Goal: Use online tool/utility: Utilize a website feature to perform a specific function

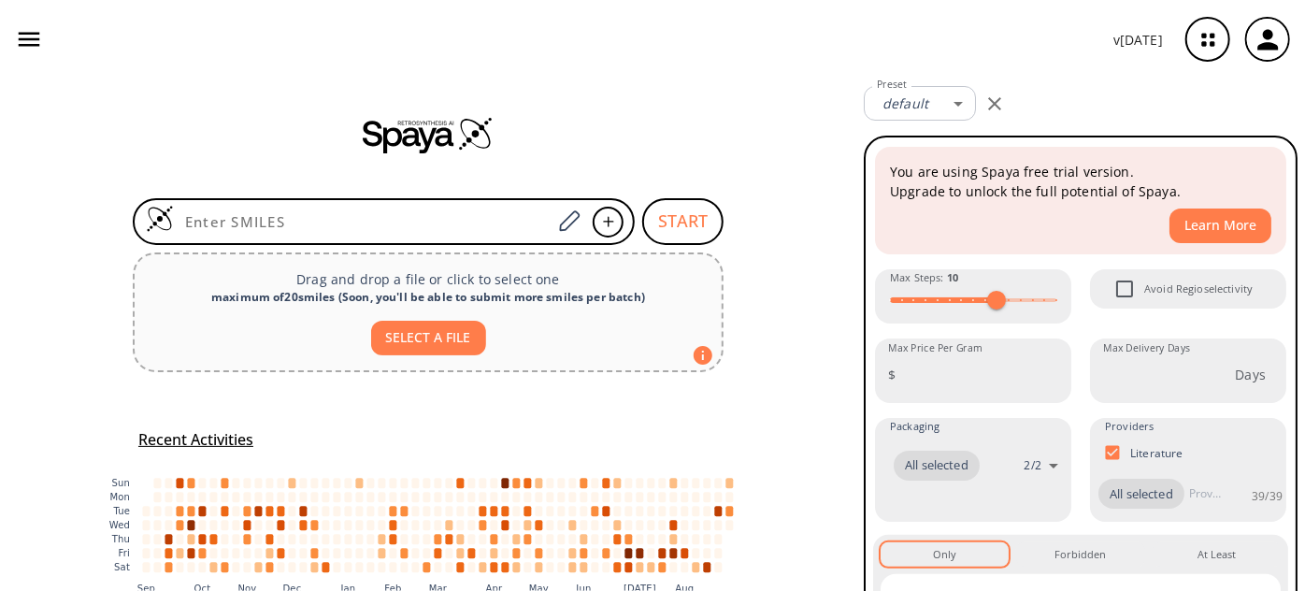
click at [309, 219] on input at bounding box center [363, 221] width 378 height 19
type input "FC1=C(SSC2=C(F)C(C(OCC)=O)=CC=C2)C=CC=C1C(OCC)=O"
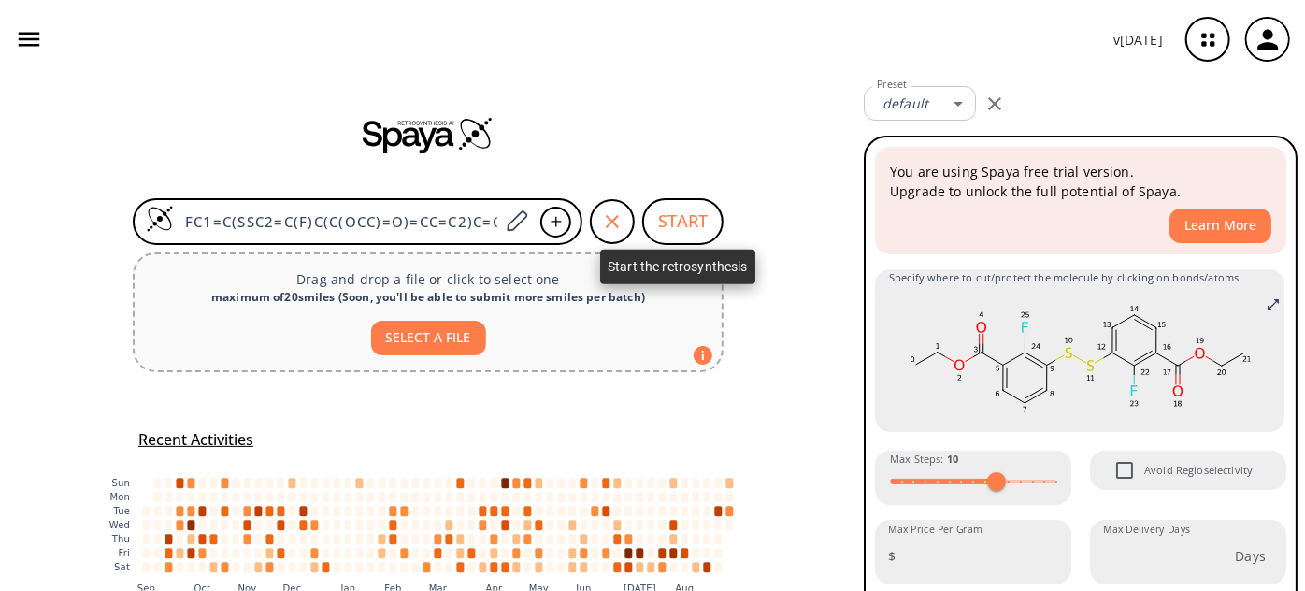
click at [653, 230] on button "START" at bounding box center [682, 221] width 81 height 47
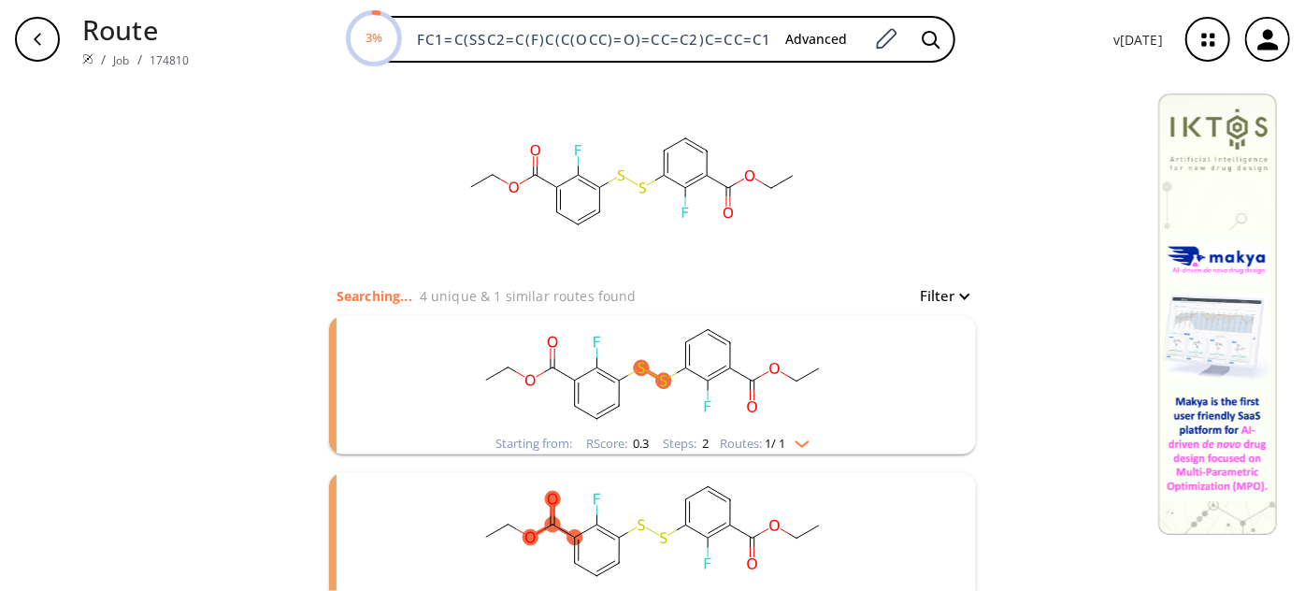
click at [689, 395] on rect "clusters" at bounding box center [653, 374] width 486 height 117
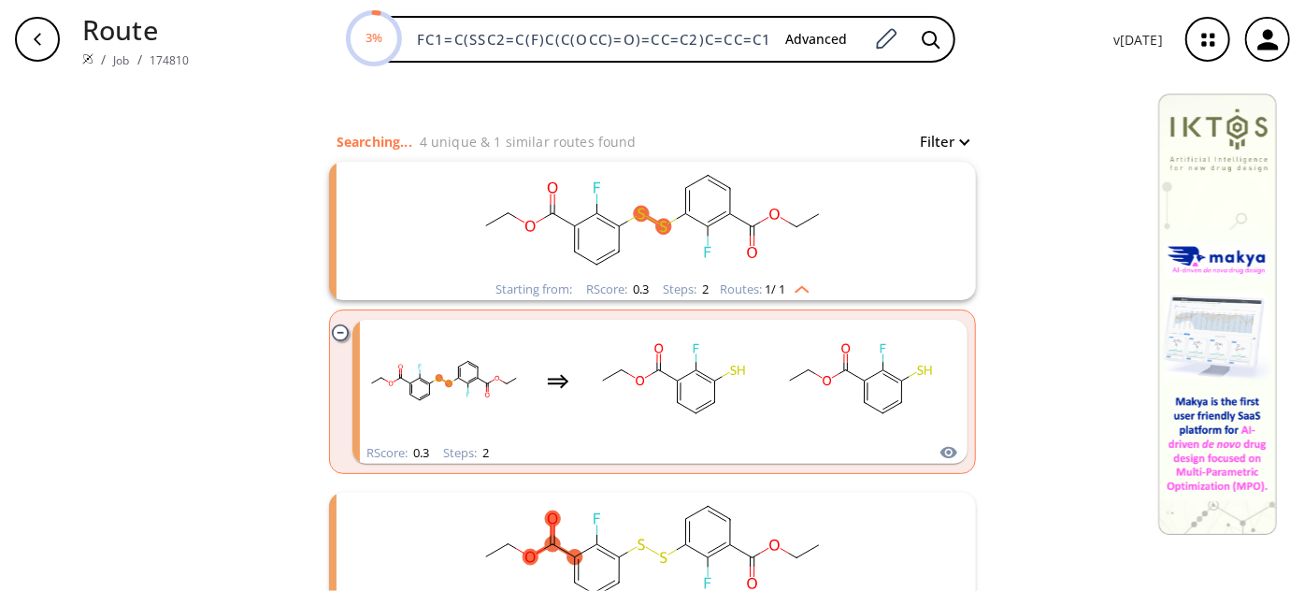
scroll to position [169, 0]
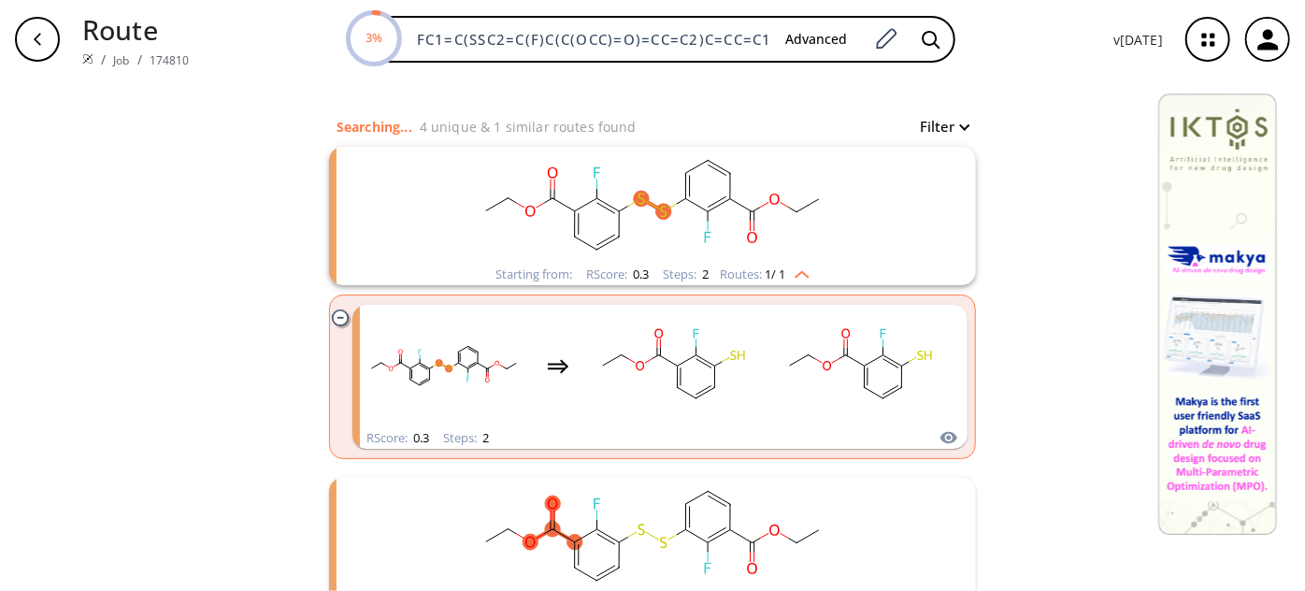
click at [681, 221] on rect "clusters" at bounding box center [653, 205] width 486 height 117
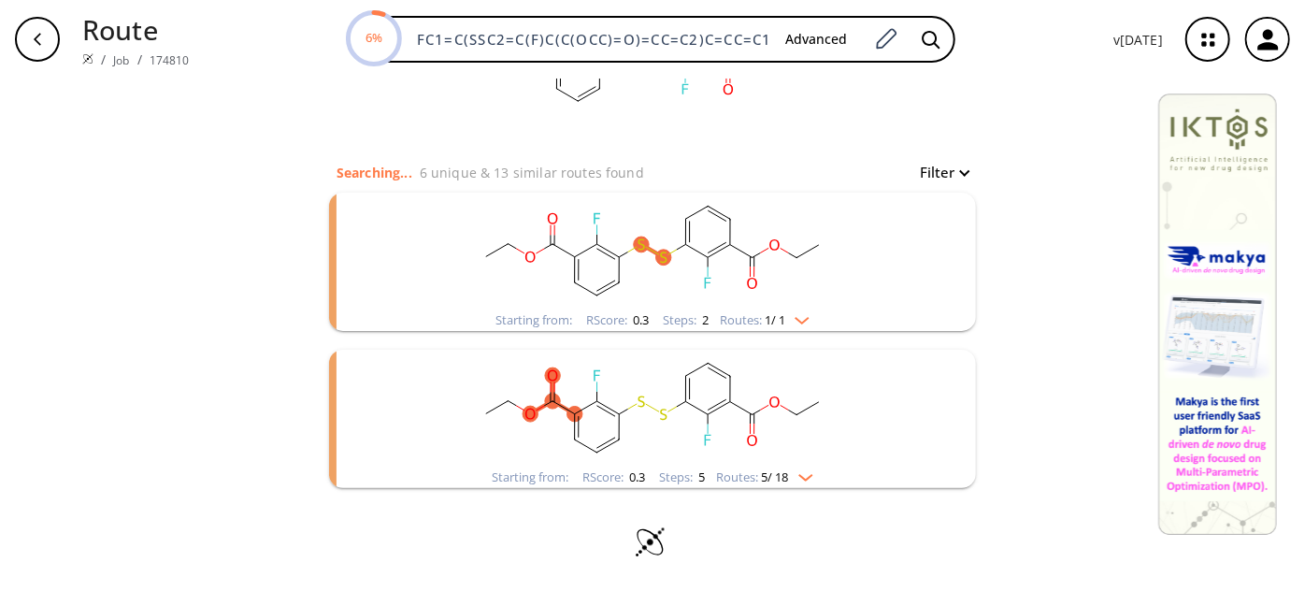
click at [679, 211] on ellipse "clusters" at bounding box center [686, 218] width 15 height 15
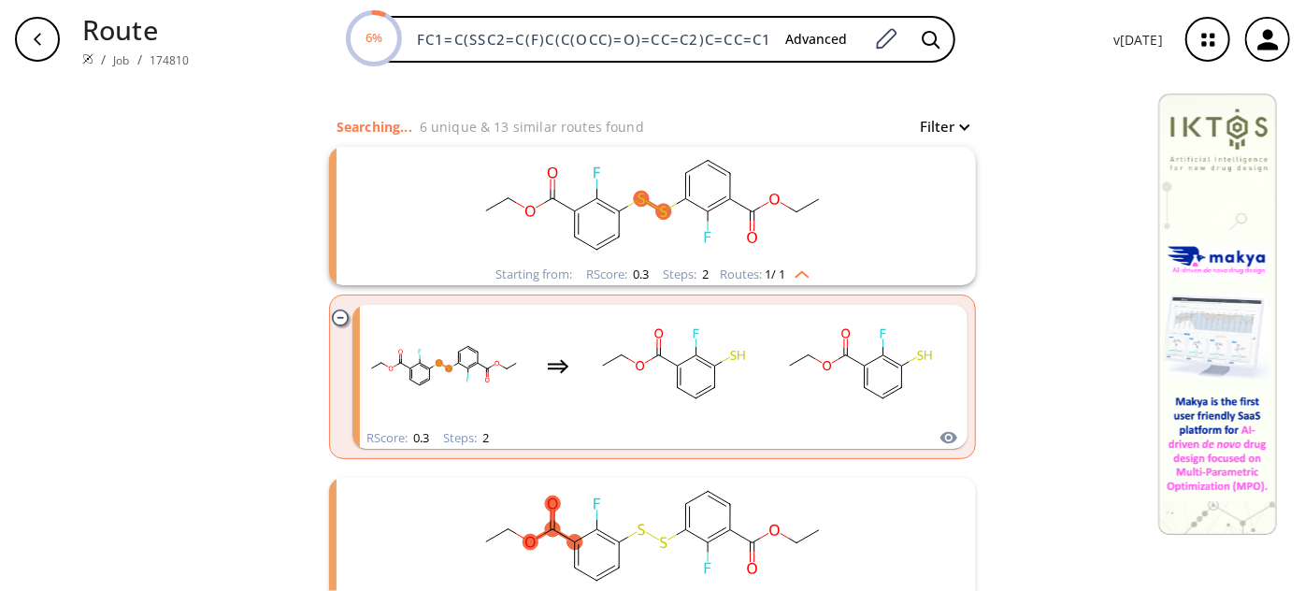
click at [679, 210] on rect "clusters" at bounding box center [653, 205] width 486 height 117
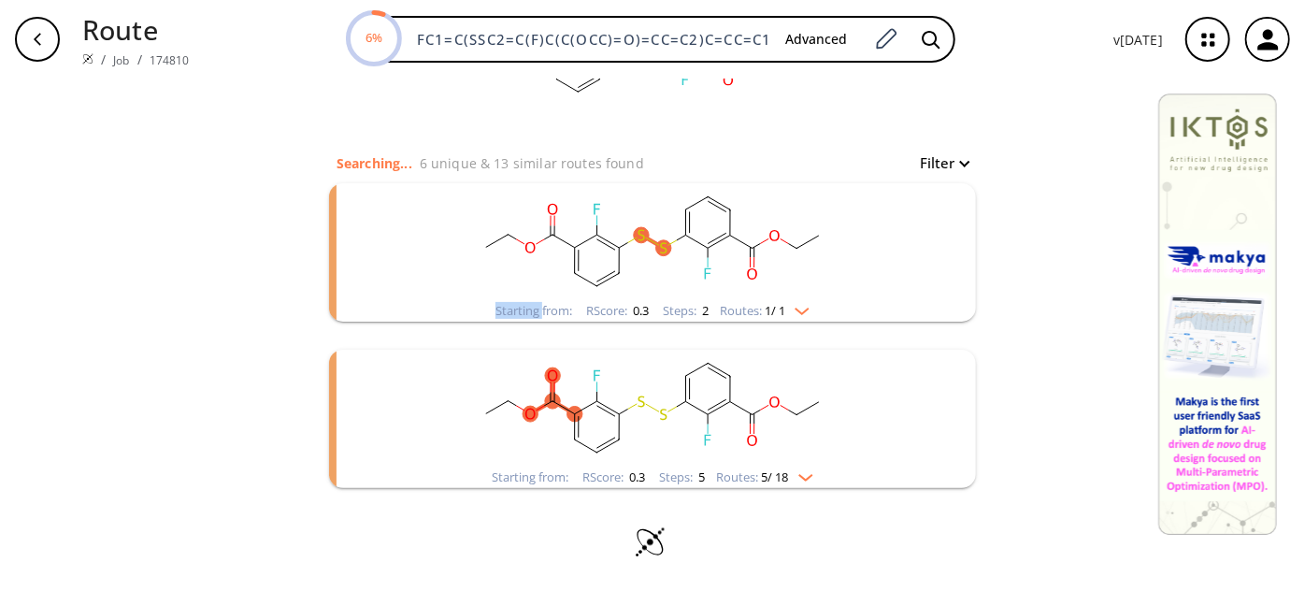
click at [686, 210] on icon "clusters" at bounding box center [686, 221] width 0 height 25
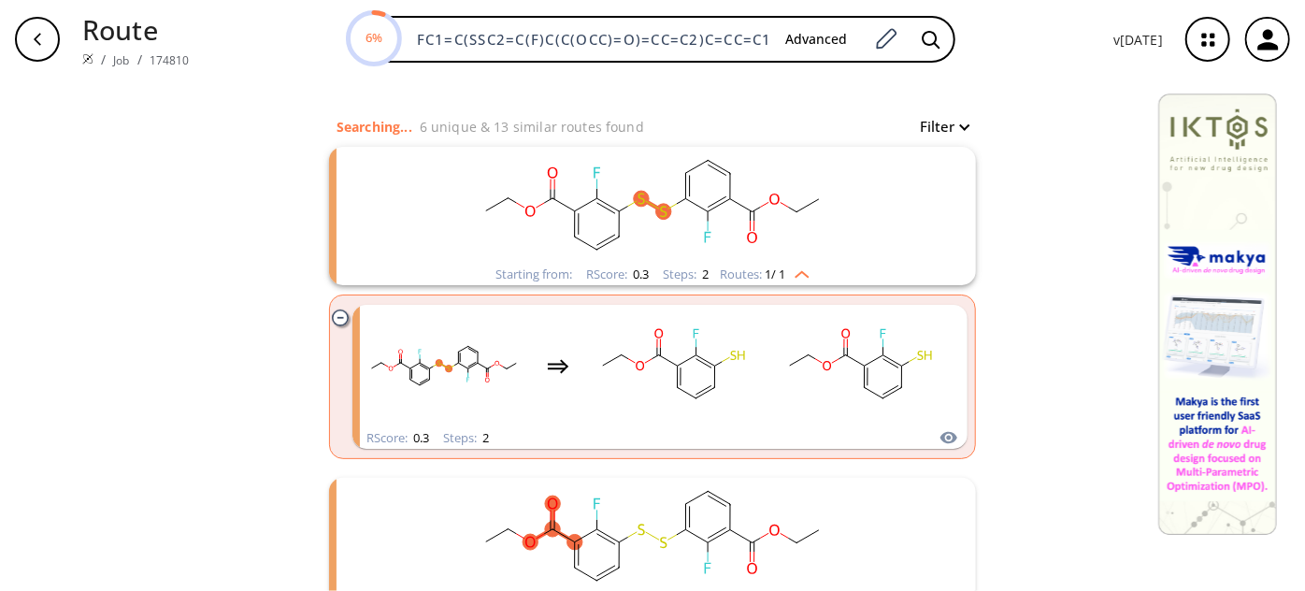
click at [680, 211] on rect "clusters" at bounding box center [653, 205] width 486 height 117
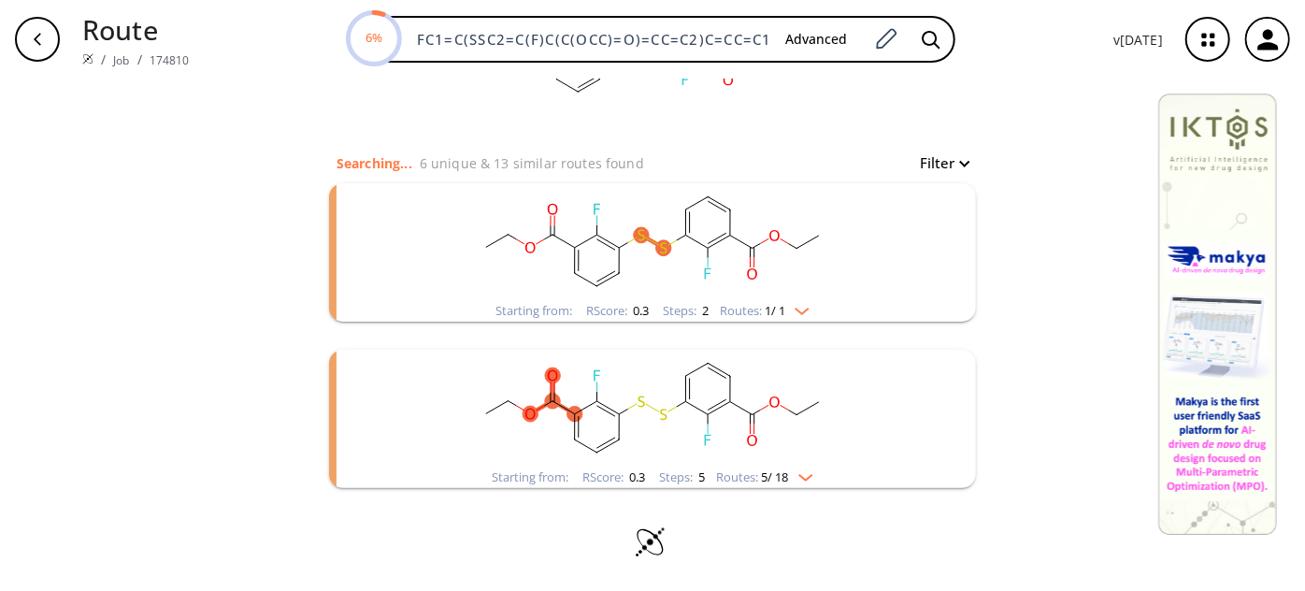
scroll to position [123, 0]
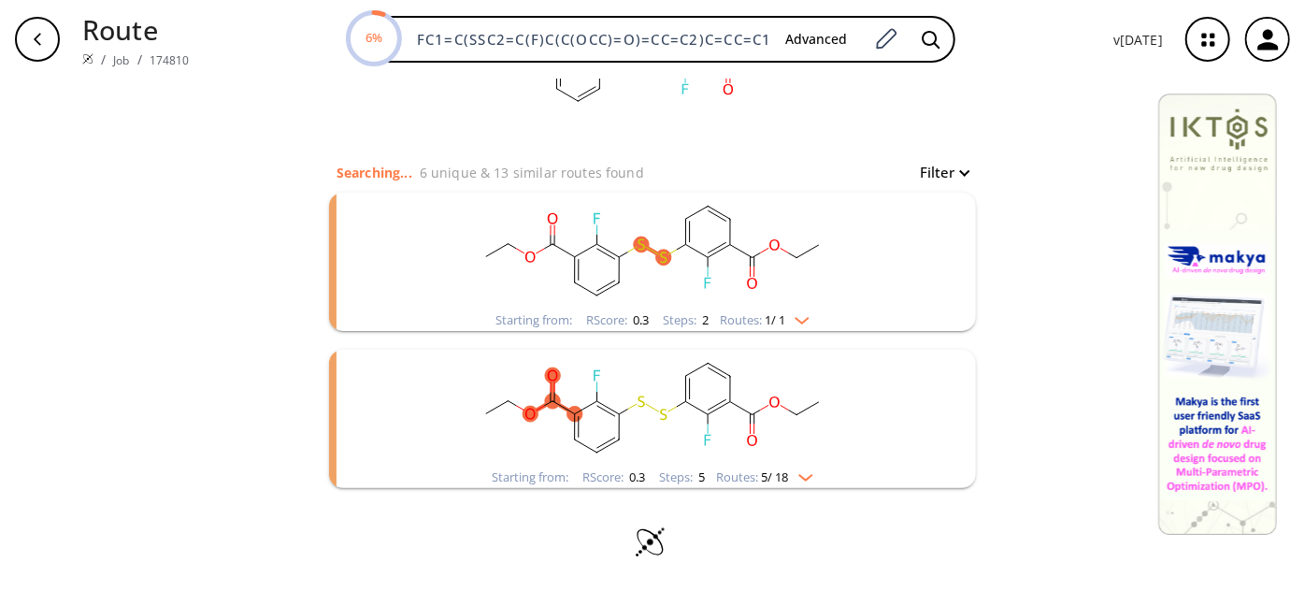
click at [661, 277] on rect "clusters" at bounding box center [653, 251] width 486 height 117
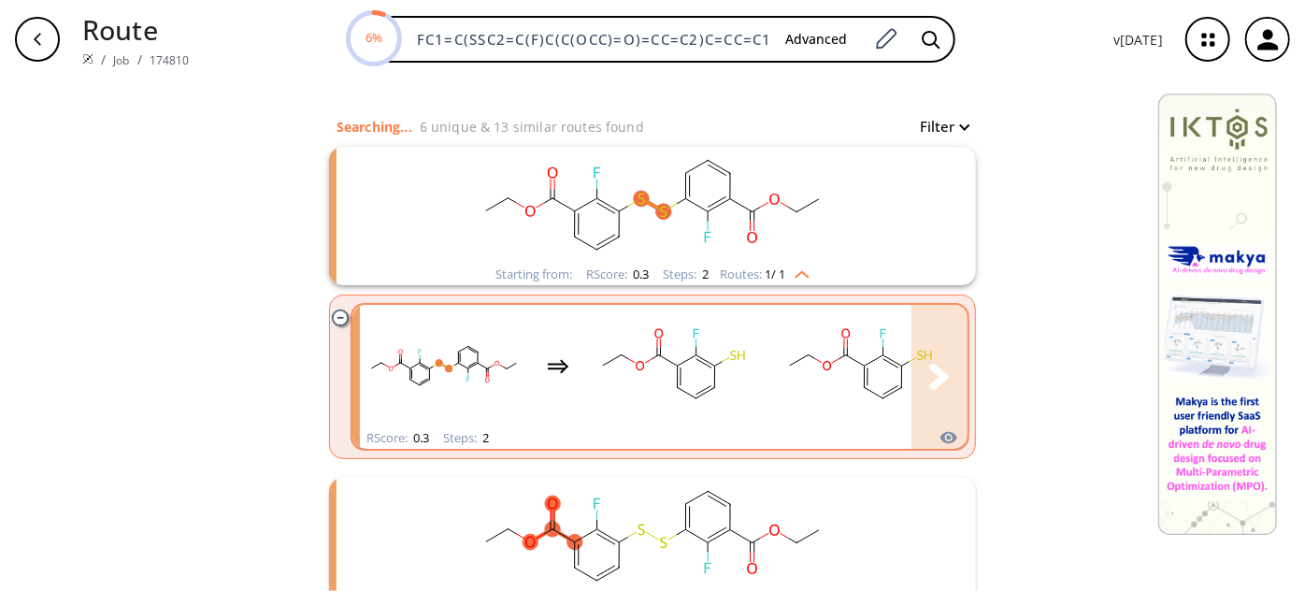
click at [672, 391] on ellipse "clusters" at bounding box center [677, 387] width 13 height 13
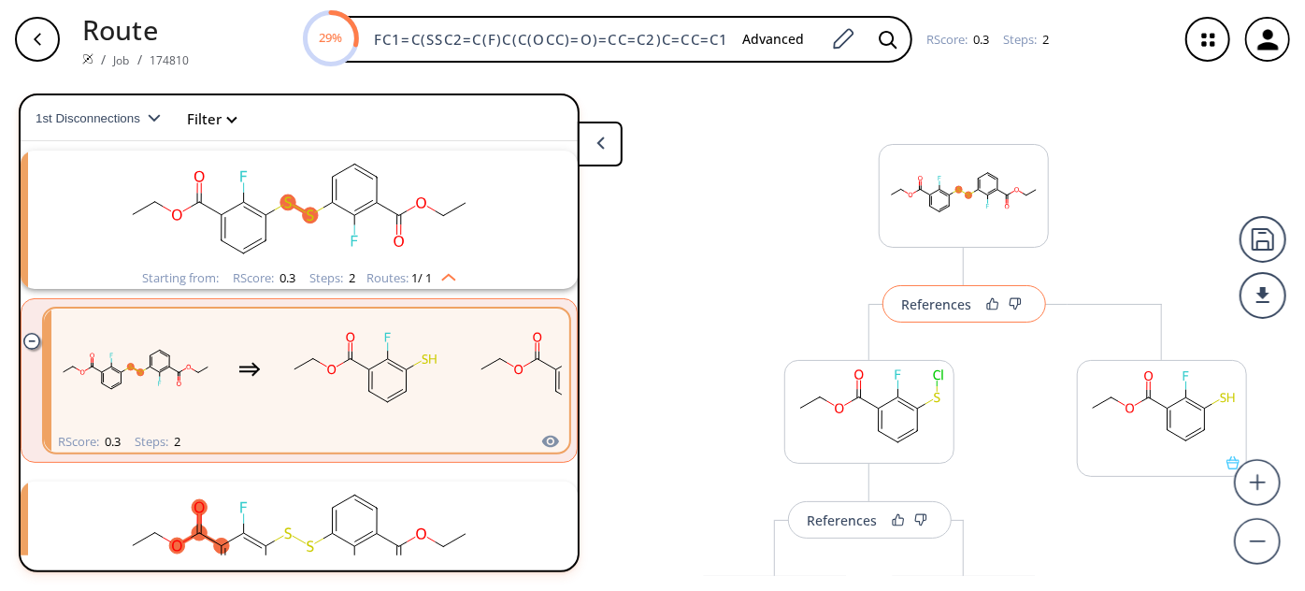
click at [936, 298] on div "References" at bounding box center [937, 304] width 70 height 12
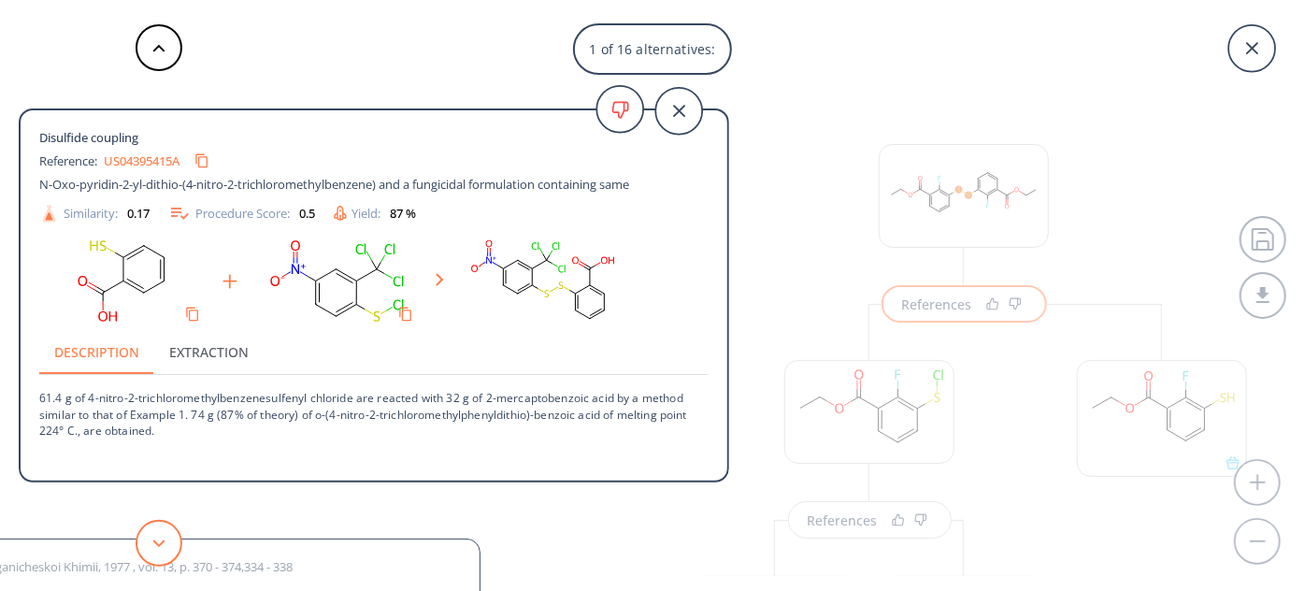
click at [166, 545] on button at bounding box center [159, 543] width 47 height 47
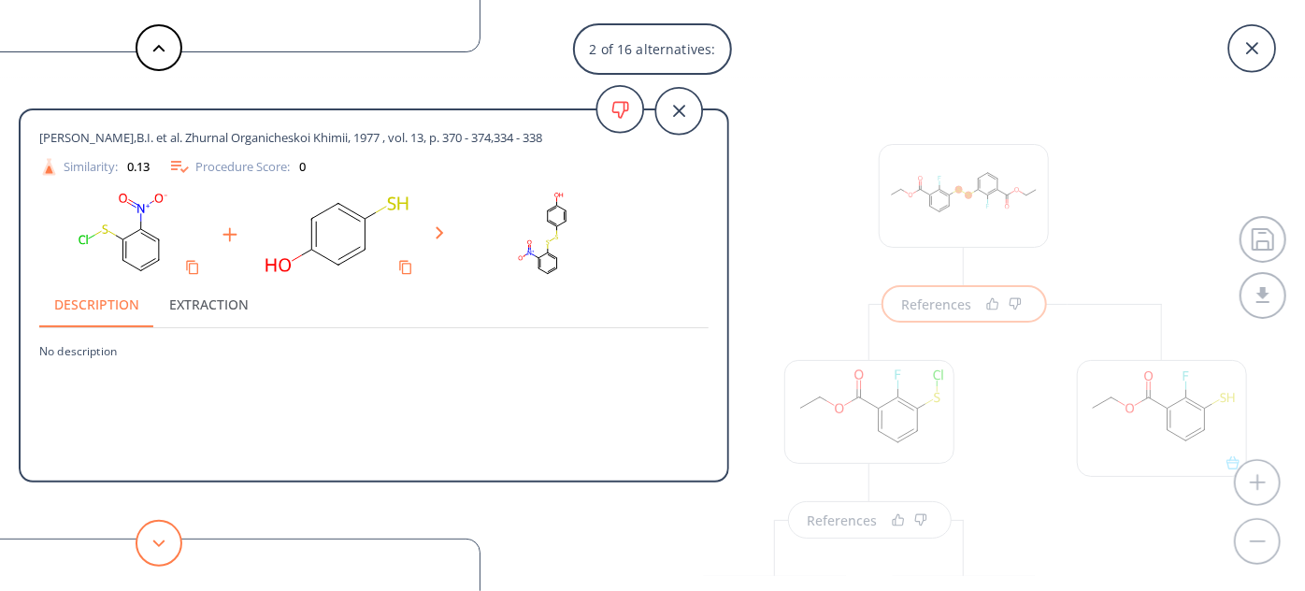
click at [167, 540] on button at bounding box center [159, 543] width 47 height 47
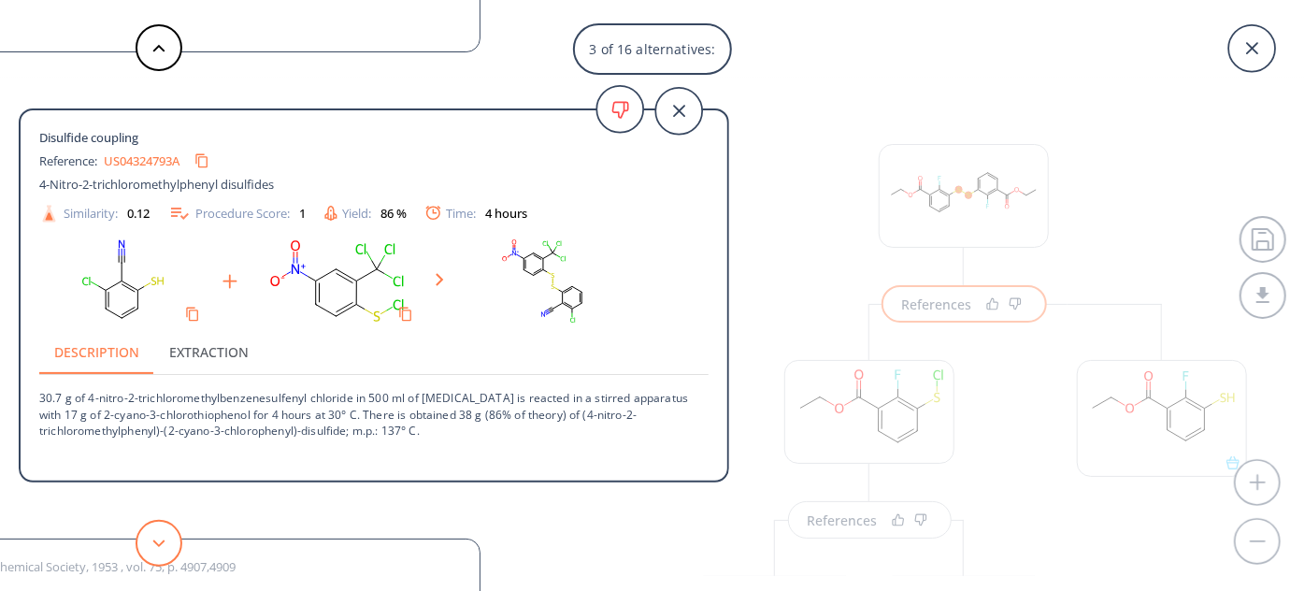
click at [167, 540] on button at bounding box center [159, 543] width 47 height 47
